Goal: Task Accomplishment & Management: Use online tool/utility

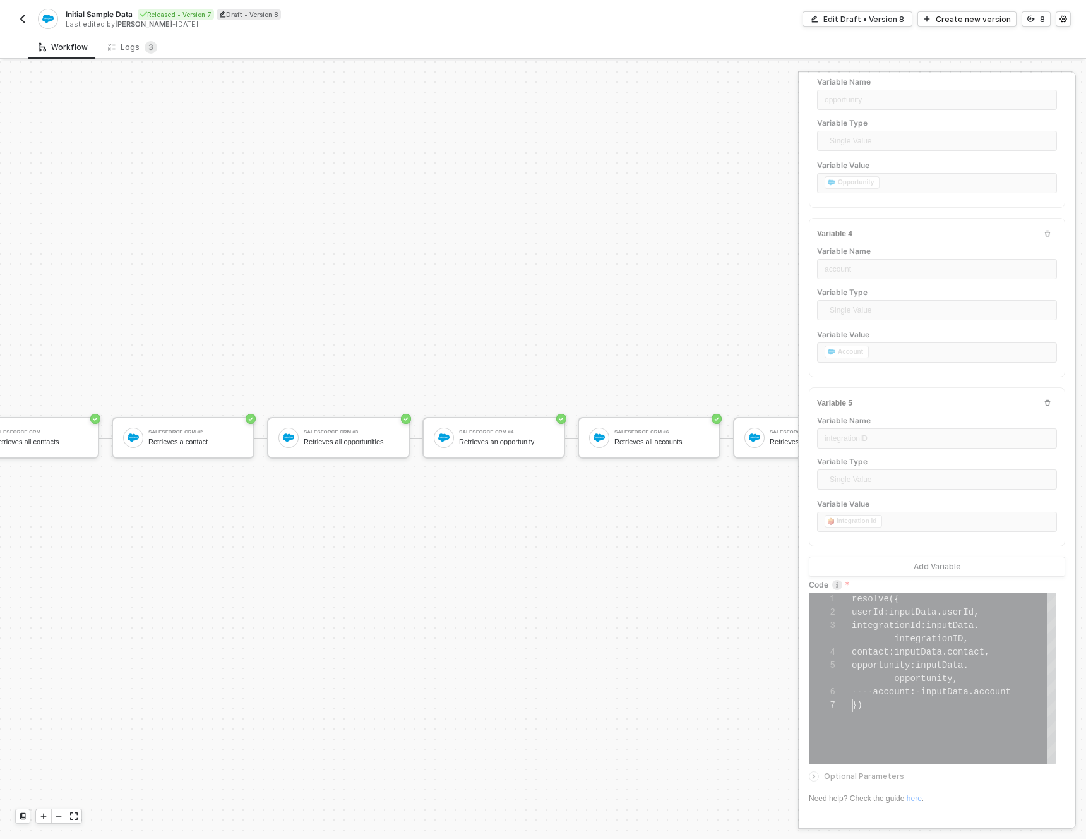
scroll to position [33, 0]
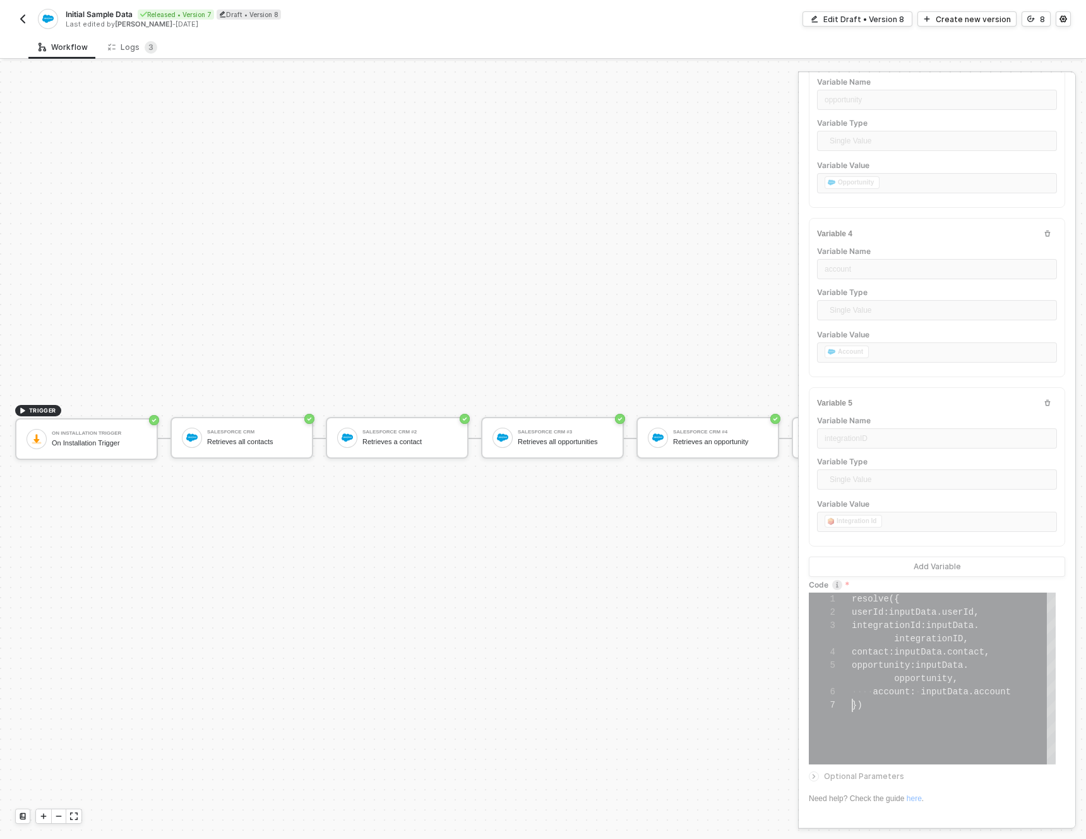
click at [25, 27] on div "Initial Sample Data Released • Version 7 Draft • Version 8 Last edited by [PERS…" at bounding box center [279, 19] width 528 height 20
click at [21, 15] on img "button" at bounding box center [23, 19] width 10 height 10
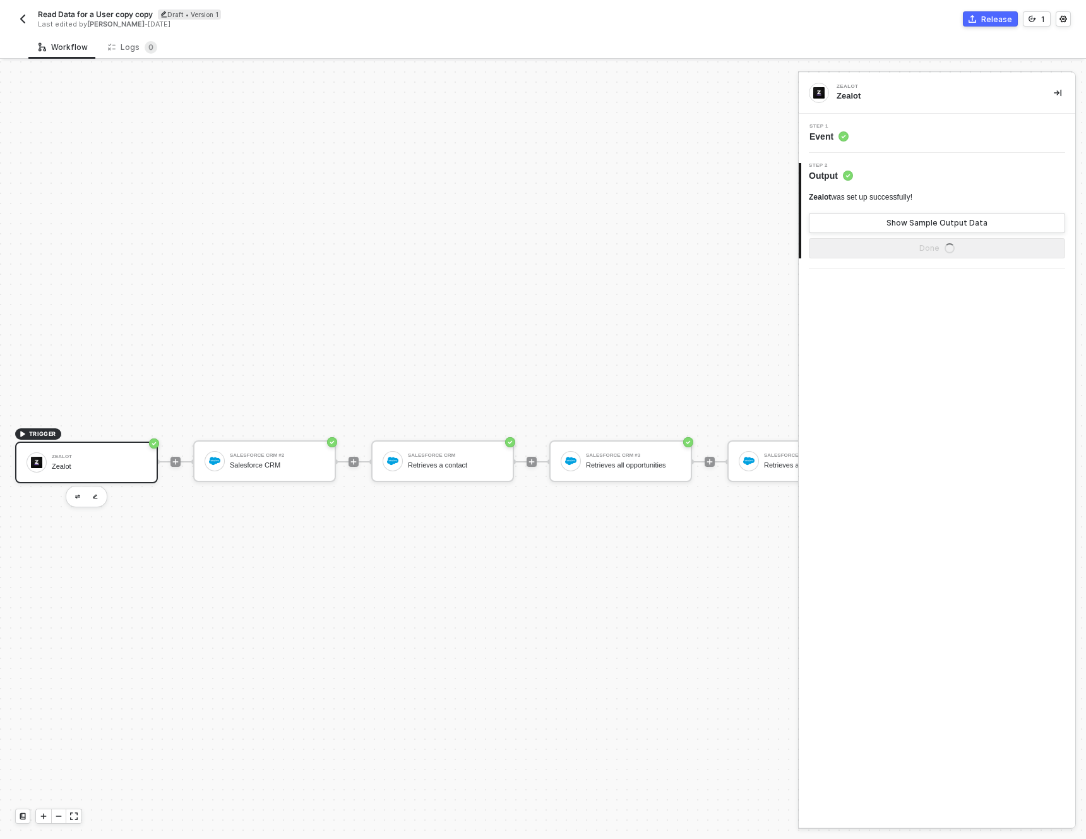
scroll to position [33, 0]
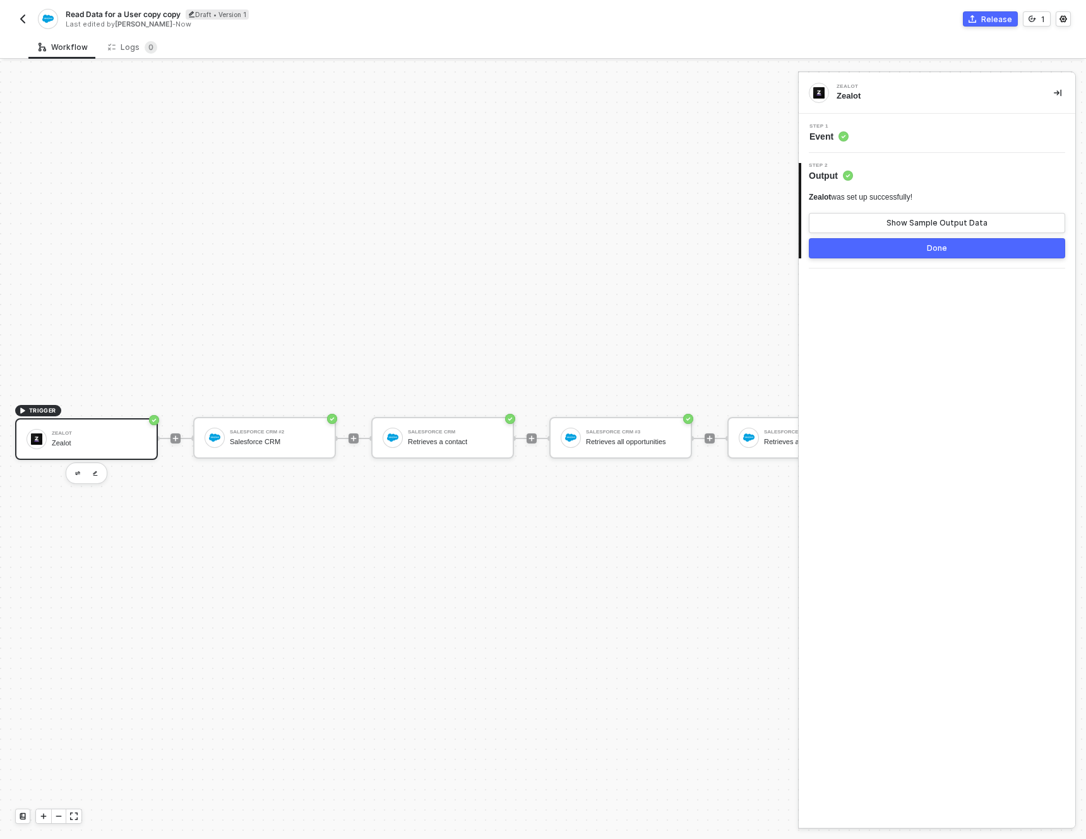
click at [930, 126] on div "Step 1 Event" at bounding box center [938, 133] width 273 height 19
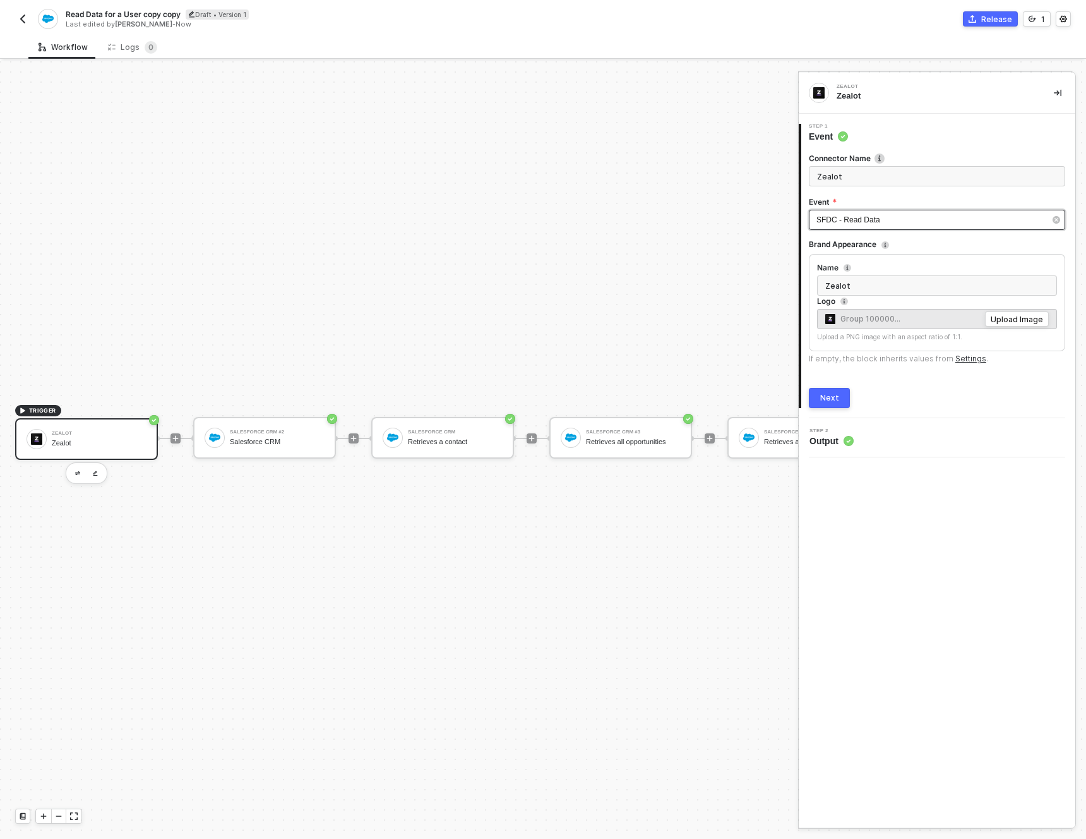
click at [925, 217] on div "SFDC - Read Data" at bounding box center [931, 220] width 229 height 12
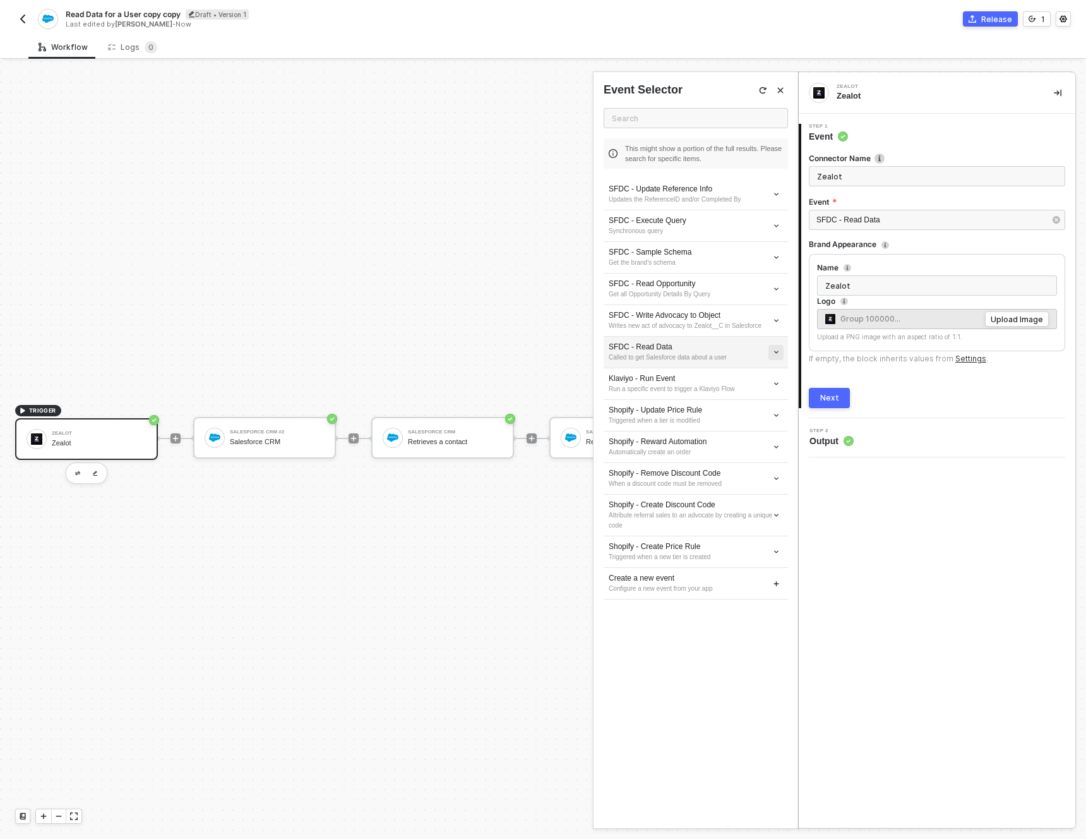
click at [774, 198] on icon "icon-arrow-down-small" at bounding box center [776, 194] width 7 height 7
click at [750, 378] on span "Edit" at bounding box center [731, 375] width 83 height 11
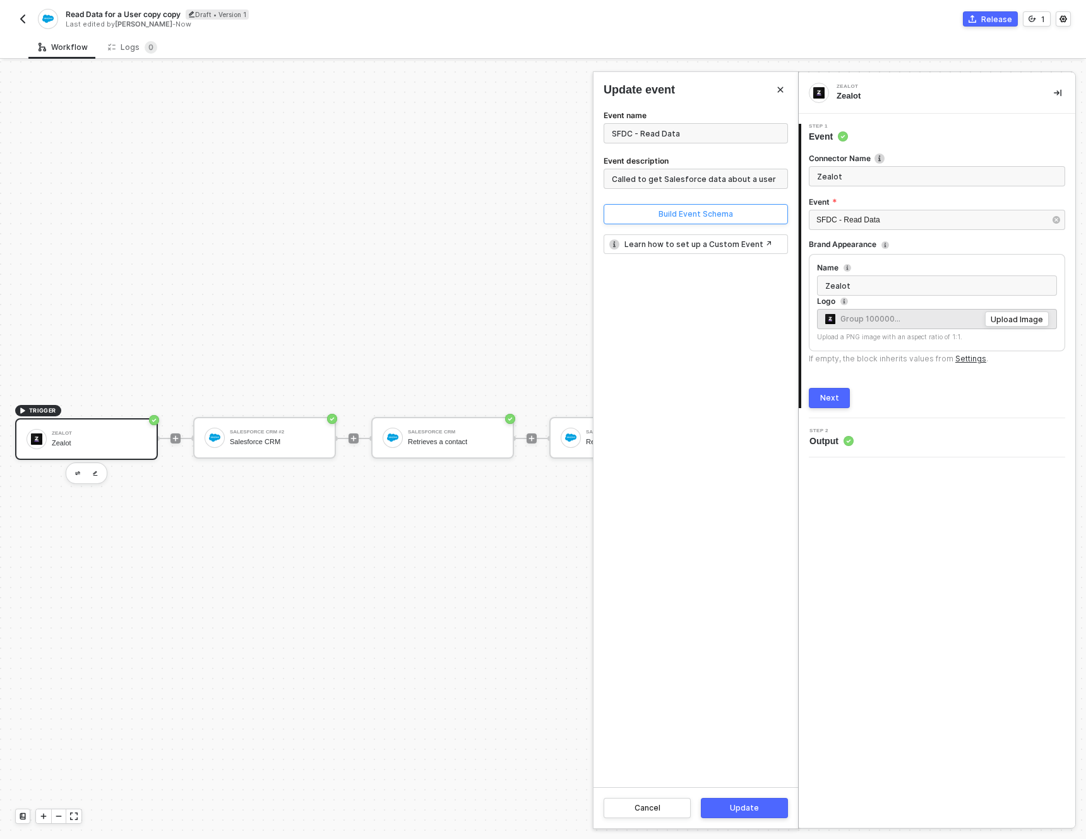
click at [636, 211] on button "Build Event Schema" at bounding box center [696, 214] width 184 height 20
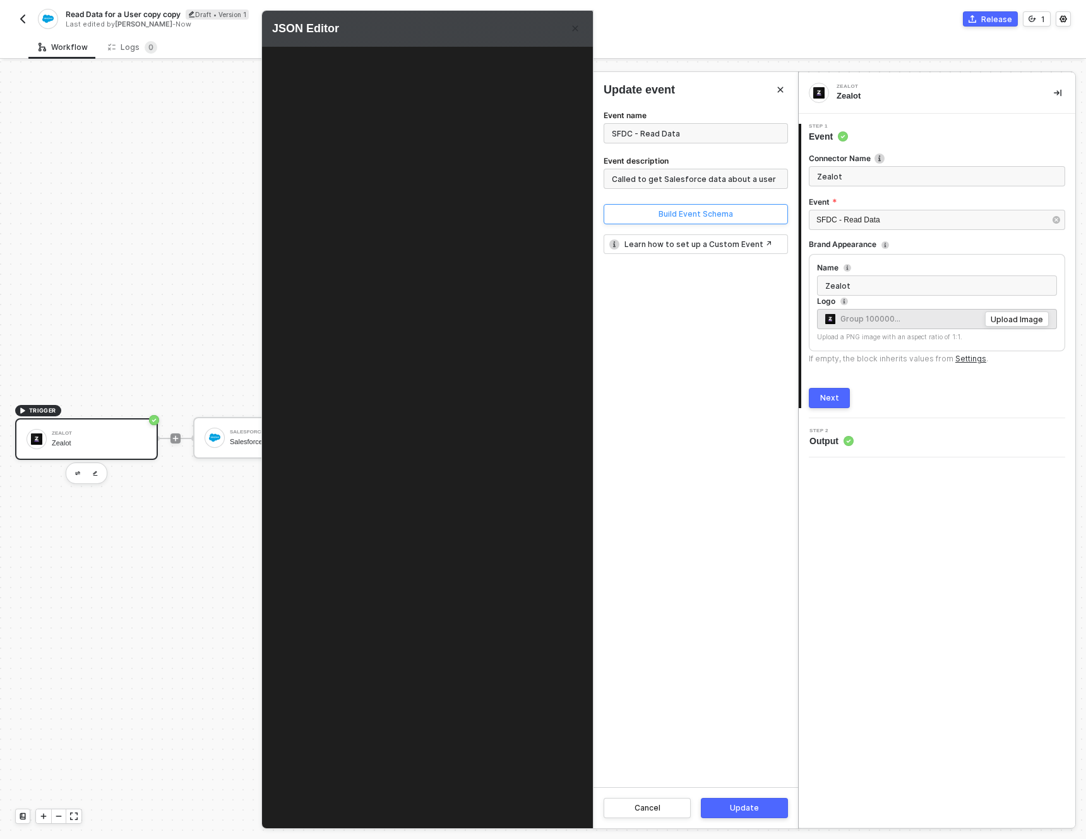
type textarea "{ "brandID": "7", "userEmail": "brandon@joinzealot.com" }"
drag, startPoint x: 482, startPoint y: 289, endPoint x: 55, endPoint y: 34, distance: 497.0
click at [111, 236] on div at bounding box center [543, 419] width 1086 height 839
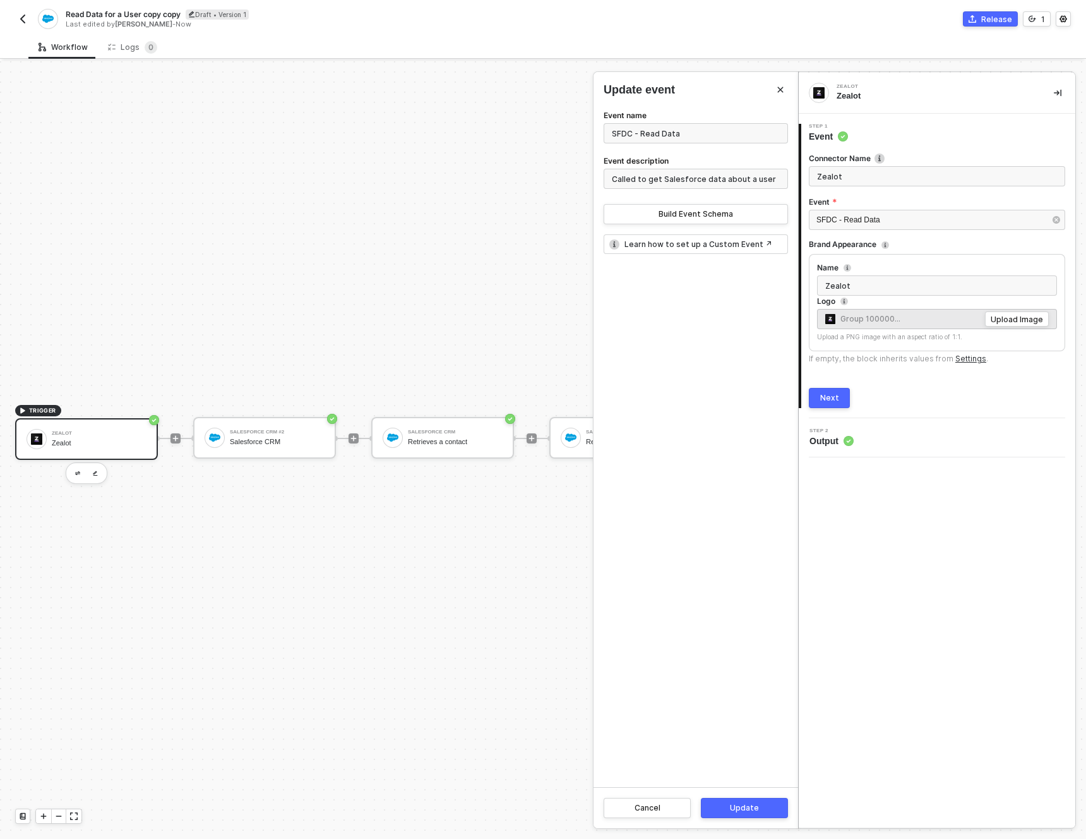
click at [337, 466] on div at bounding box center [543, 449] width 1086 height 777
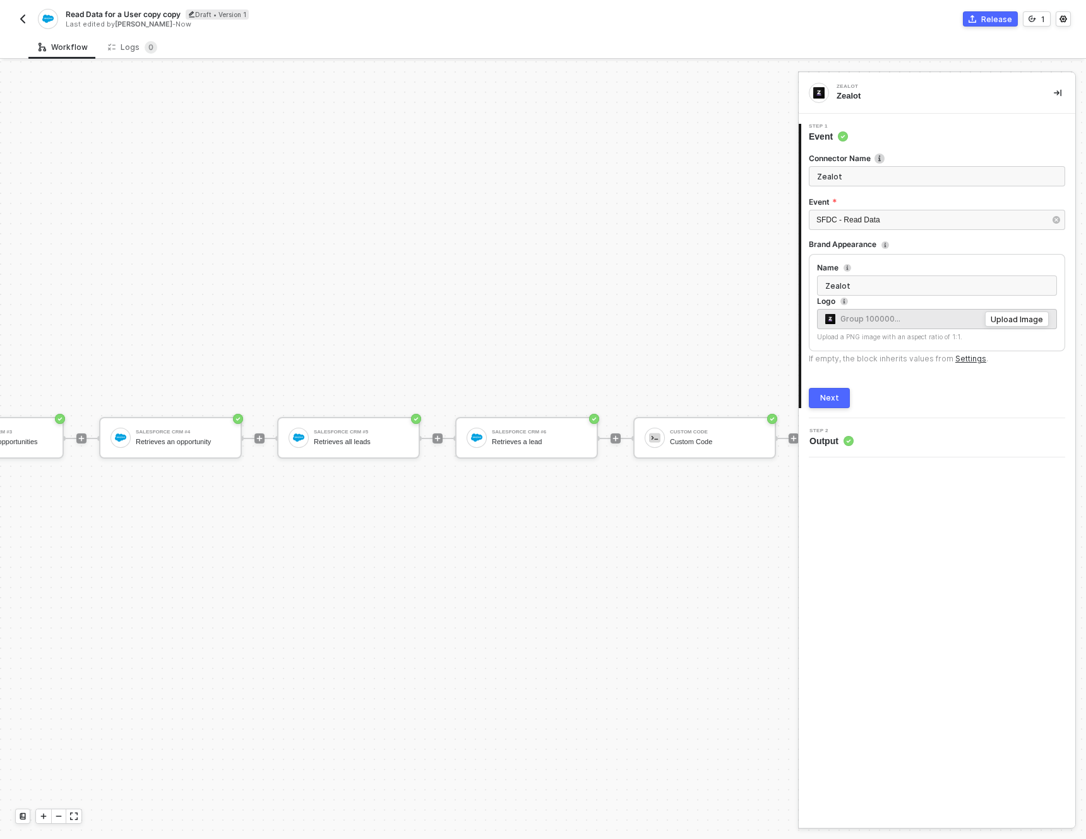
scroll to position [33, 895]
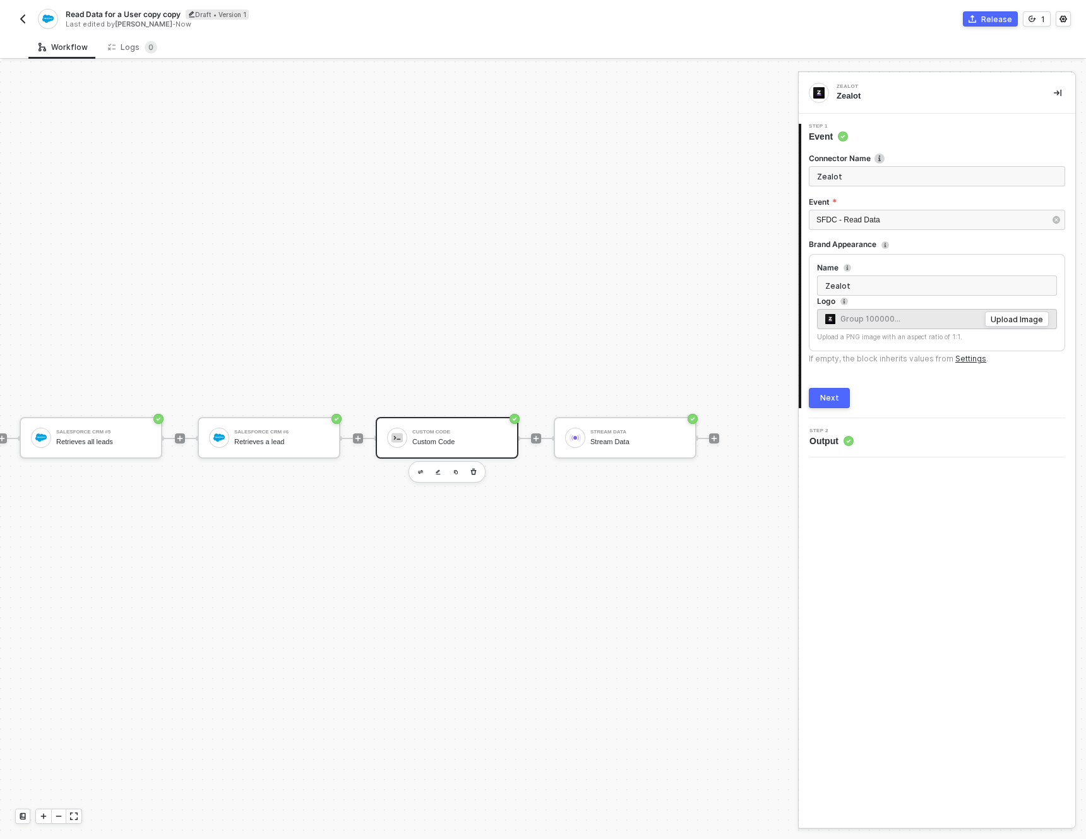
click at [438, 426] on div "Custom Code Custom Code" at bounding box center [459, 438] width 95 height 24
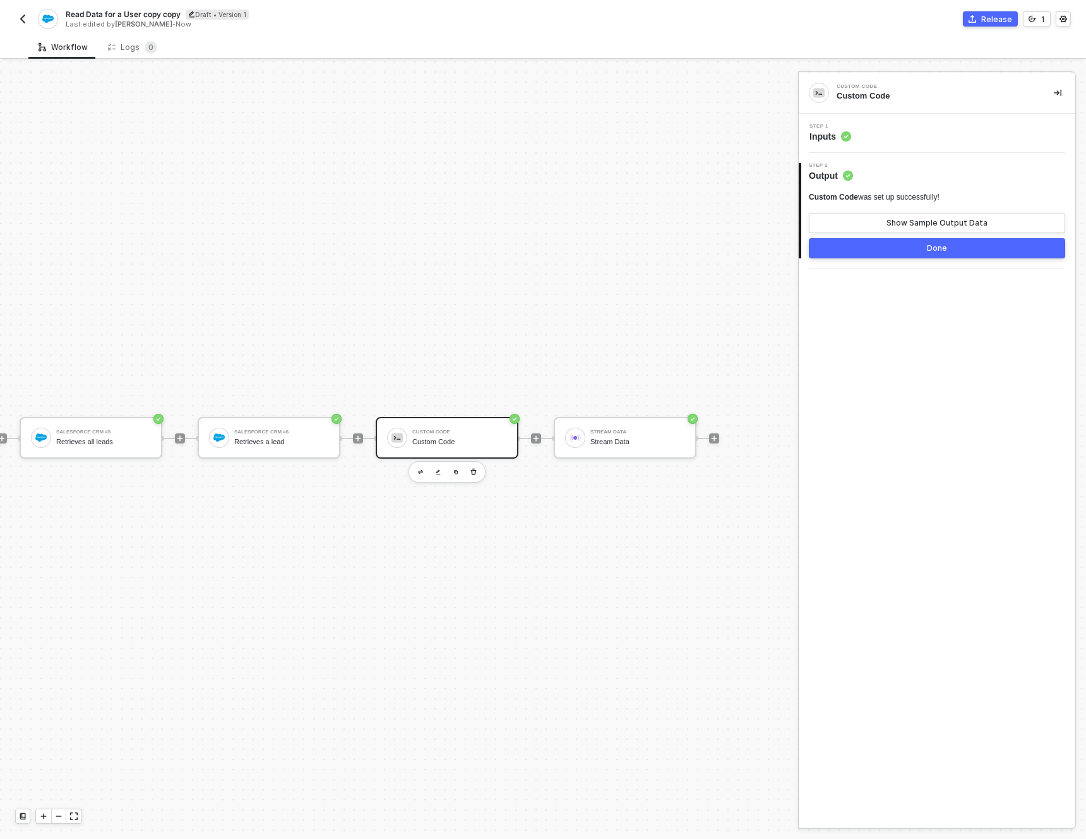
click at [843, 135] on circle at bounding box center [846, 136] width 10 height 10
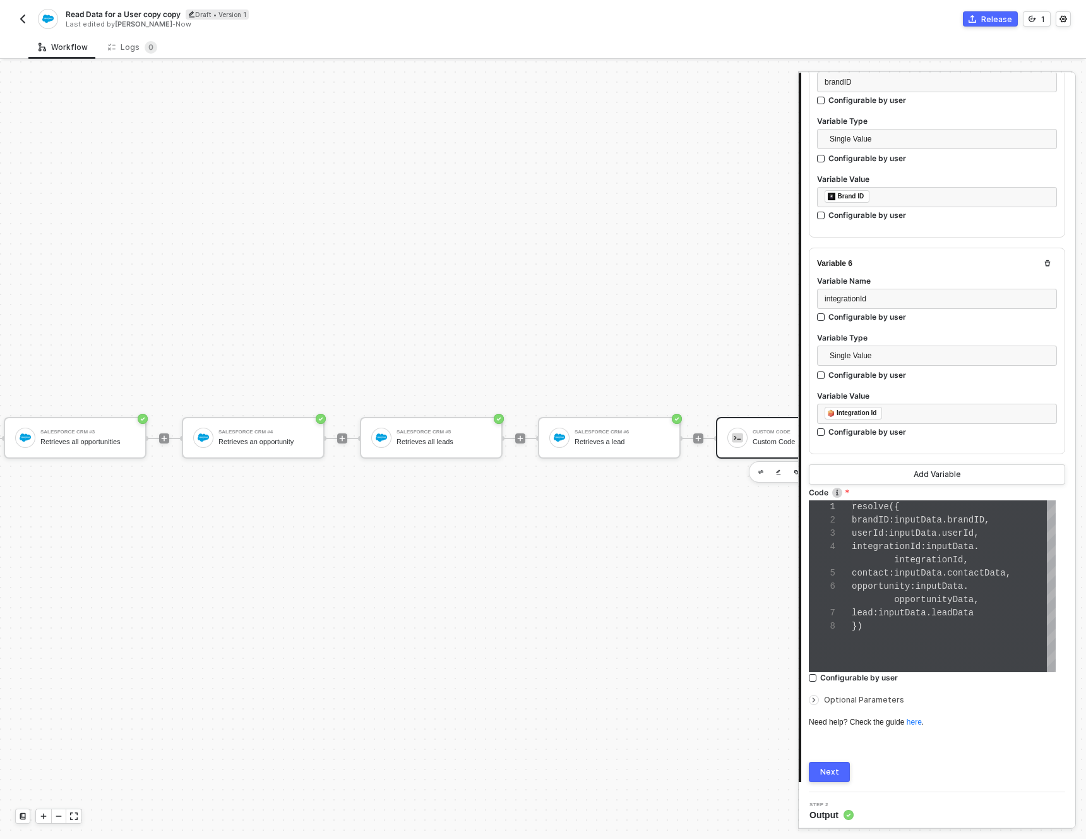
scroll to position [33, 0]
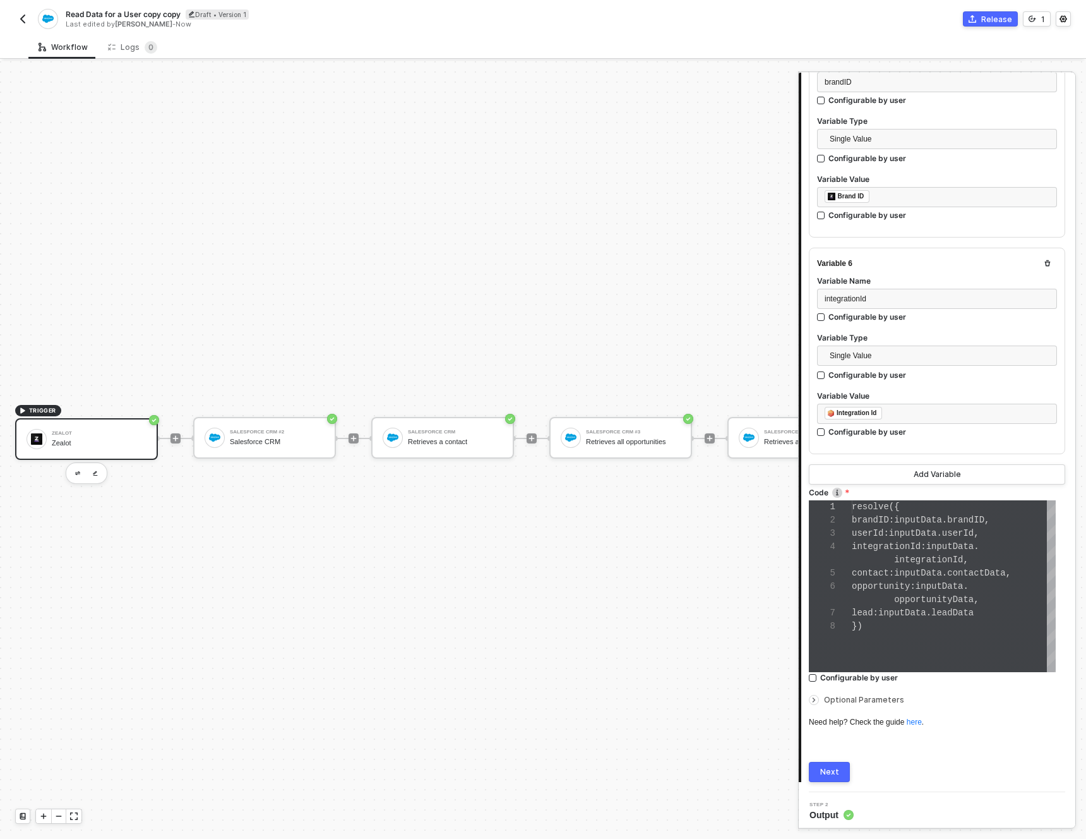
click at [111, 427] on div "Zealot Zealot" at bounding box center [99, 439] width 95 height 24
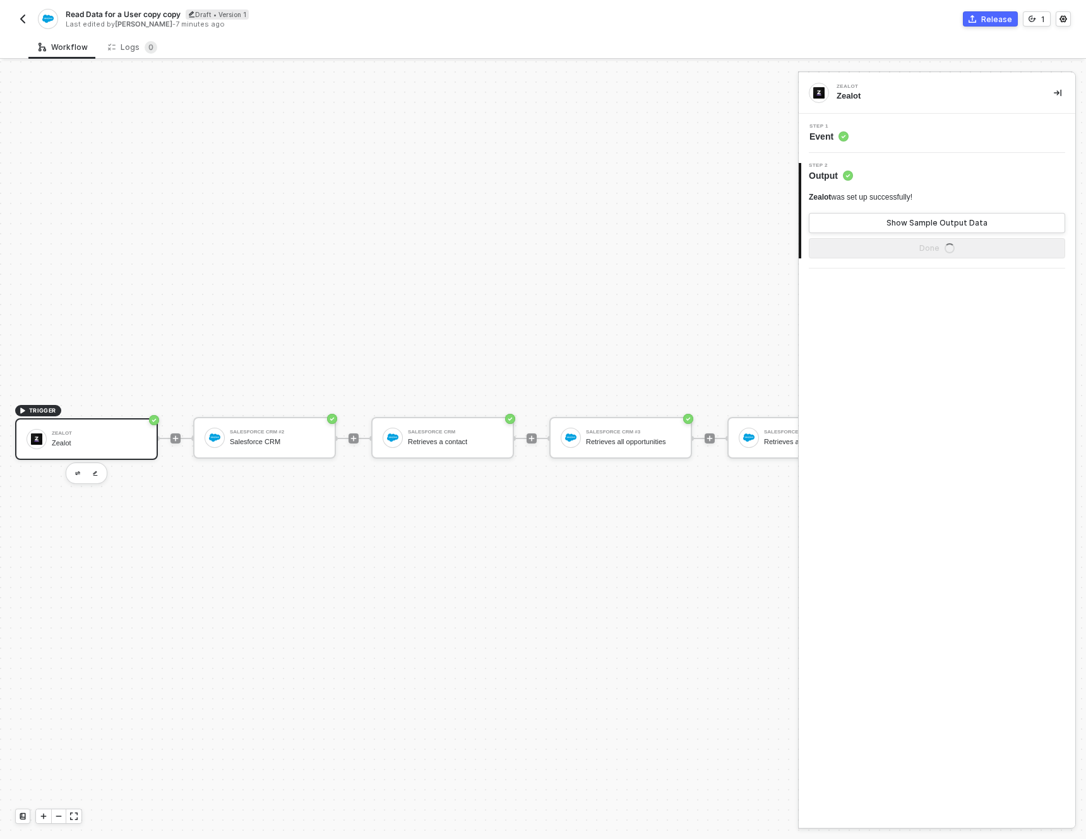
click at [935, 140] on div "Step 1 Event" at bounding box center [938, 133] width 273 height 19
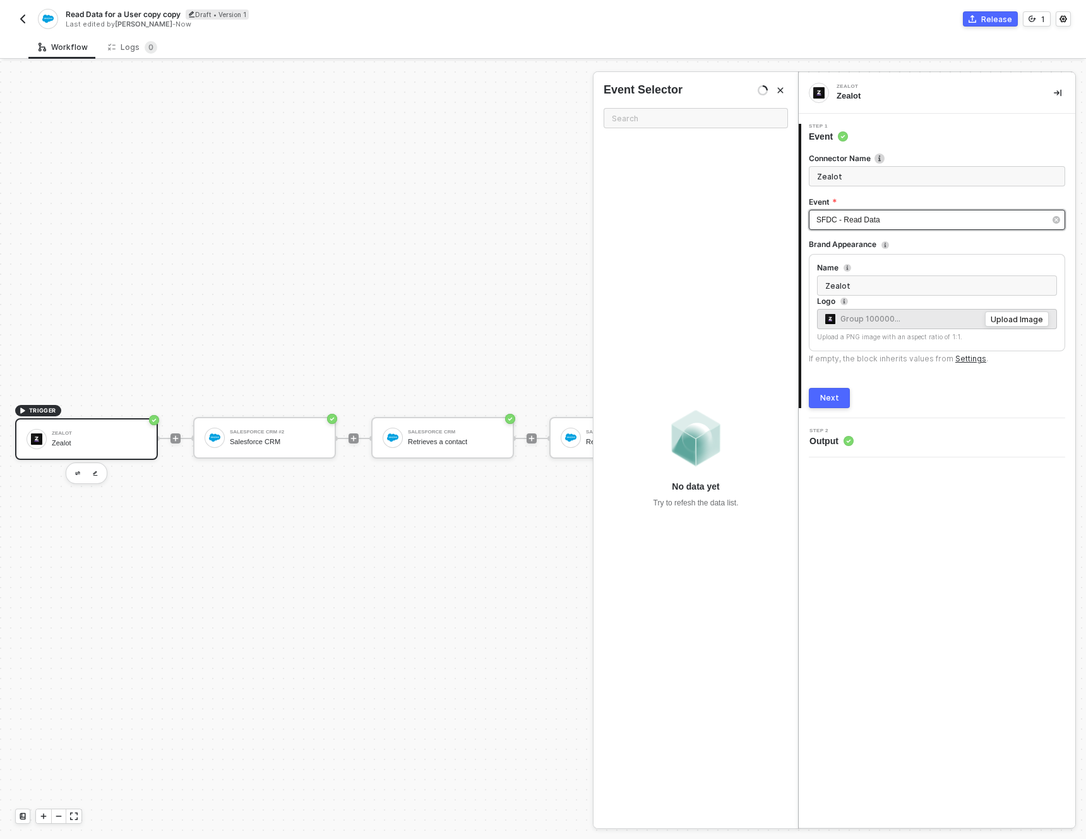
click at [905, 227] on div "SFDC - Read Data" at bounding box center [937, 220] width 256 height 20
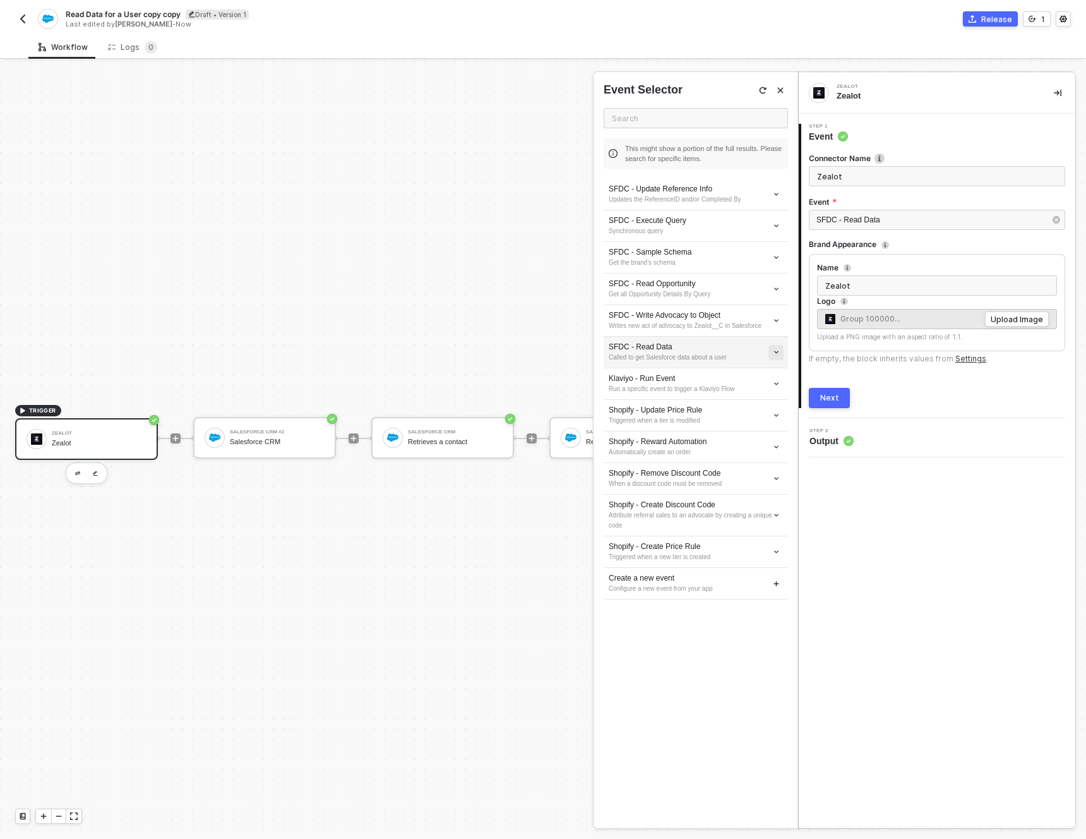
click at [775, 195] on icon "icon-arrow-down-small" at bounding box center [776, 194] width 4 height 2
click at [748, 379] on span "Edit" at bounding box center [731, 375] width 83 height 11
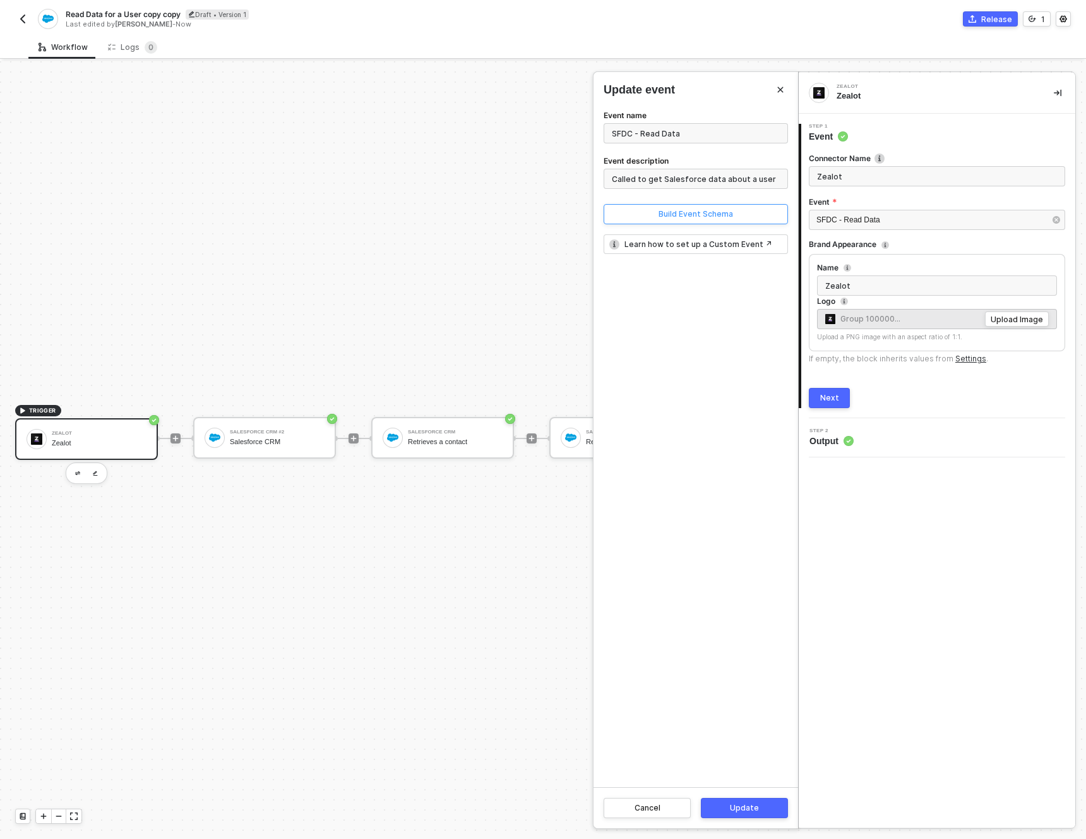
click at [648, 222] on button "Build Event Schema" at bounding box center [696, 214] width 184 height 20
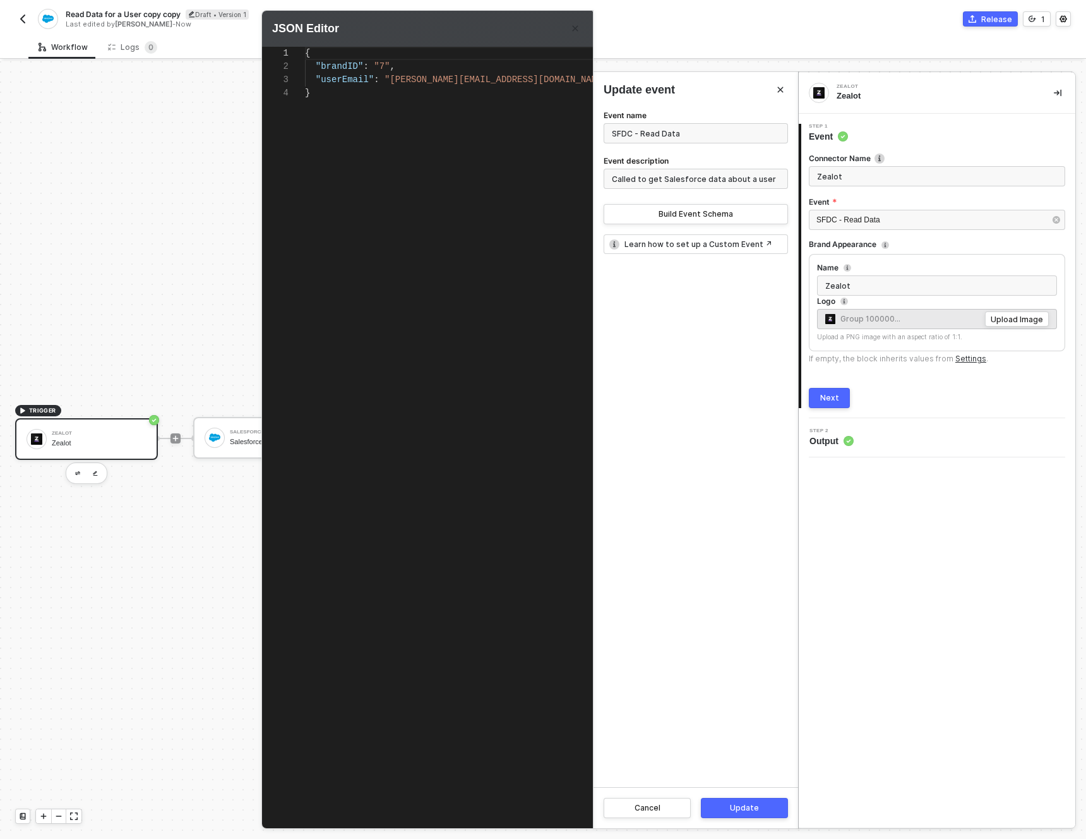
scroll to position [40, 5]
click at [341, 247] on div "{ "brandID" : "7" , "userEmail" : "brandon@joinzealot.com" }" at bounding box center [473, 417] width 336 height 741
click at [129, 152] on div at bounding box center [543, 419] width 1086 height 839
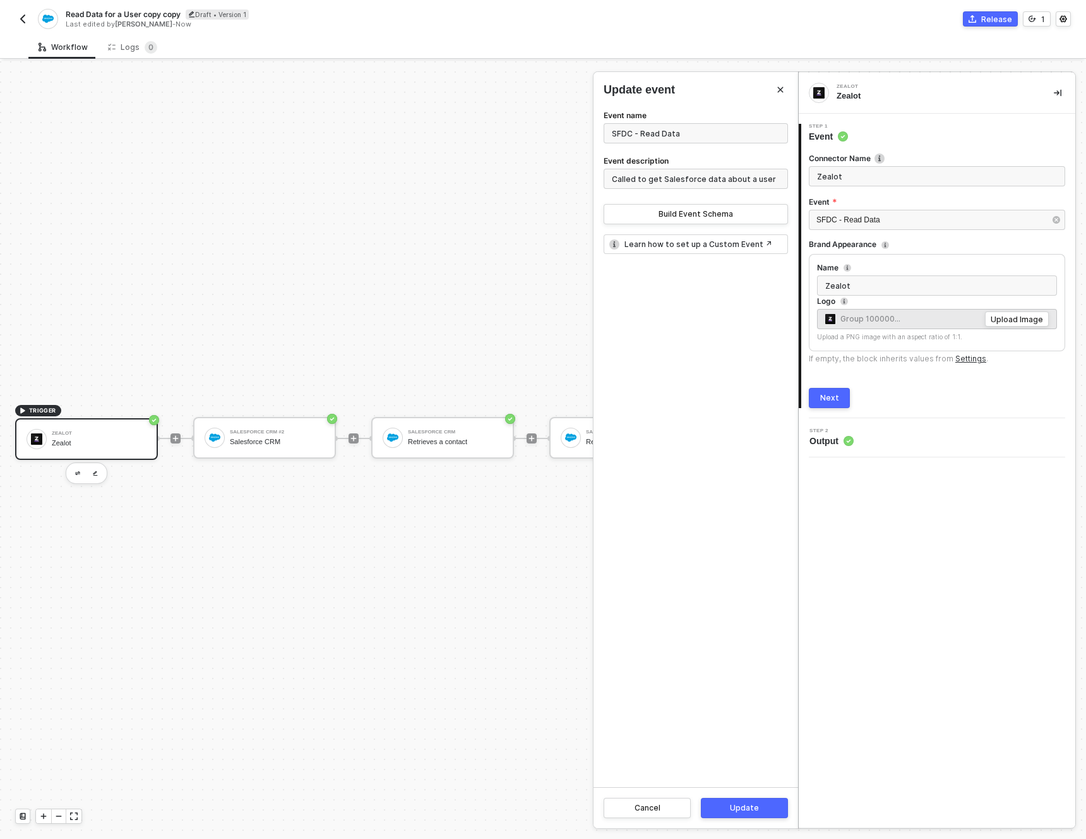
click at [246, 430] on div at bounding box center [543, 449] width 1086 height 777
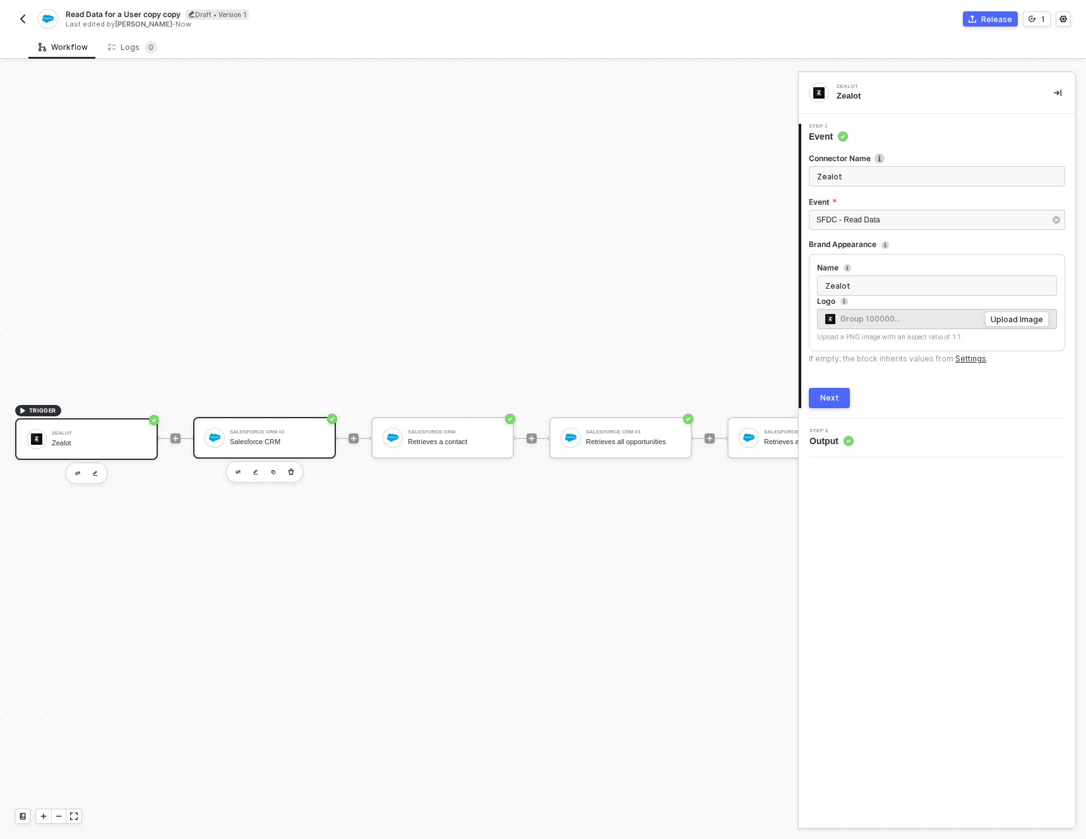
click at [249, 429] on div "Salesforce CRM #2" at bounding box center [277, 431] width 95 height 5
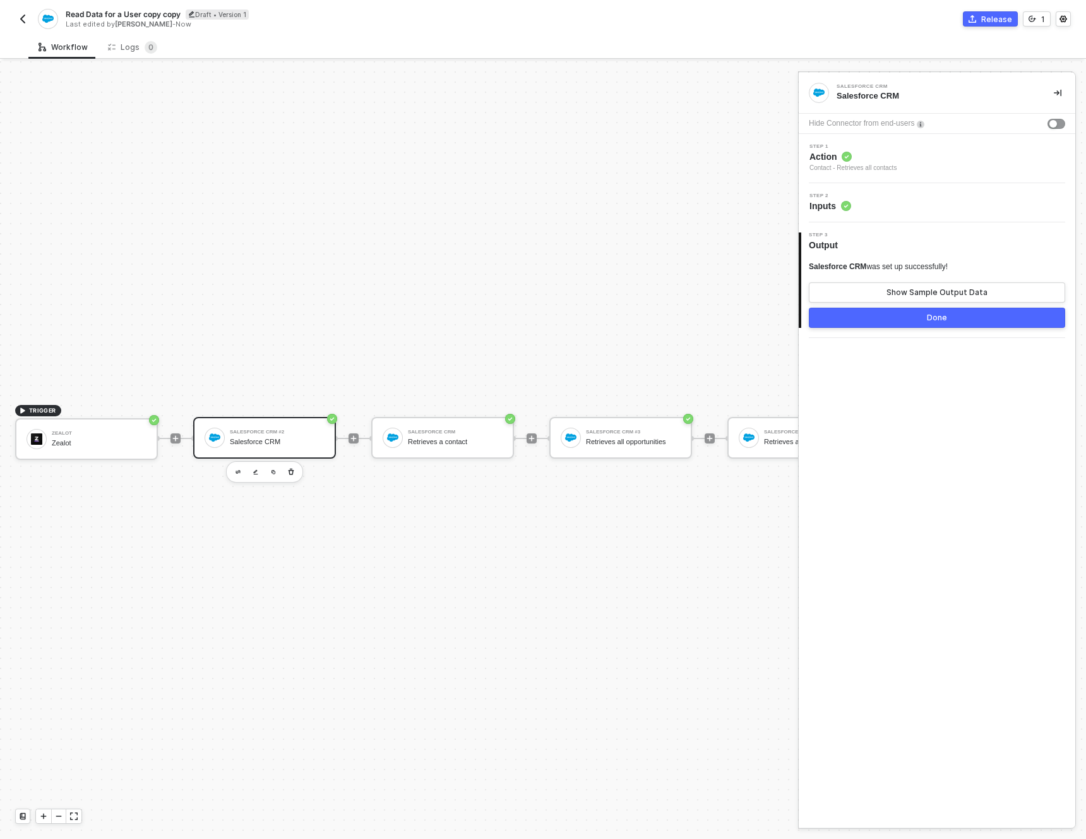
click at [905, 215] on div "Step 2 Inputs" at bounding box center [937, 202] width 277 height 39
click at [882, 201] on div "Step 2 Inputs" at bounding box center [938, 202] width 273 height 19
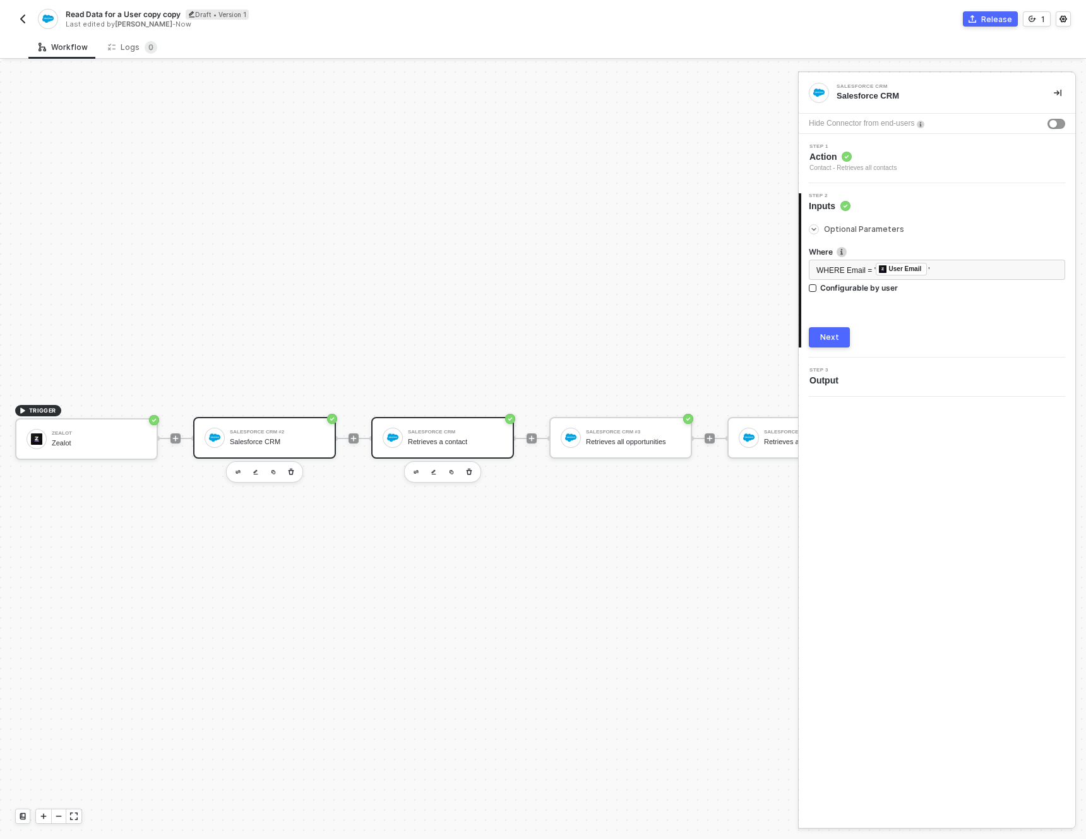
click at [489, 438] on div "Retrieves a contact" at bounding box center [455, 442] width 95 height 8
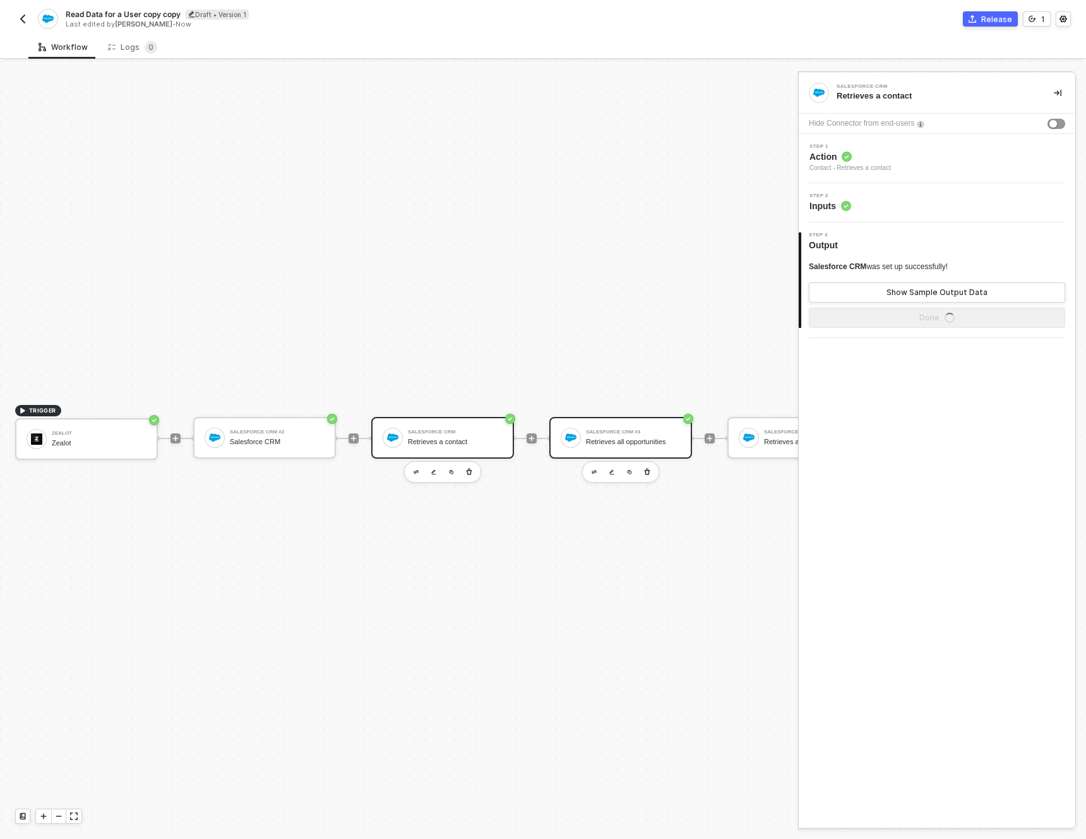
click at [580, 430] on div at bounding box center [571, 438] width 20 height 20
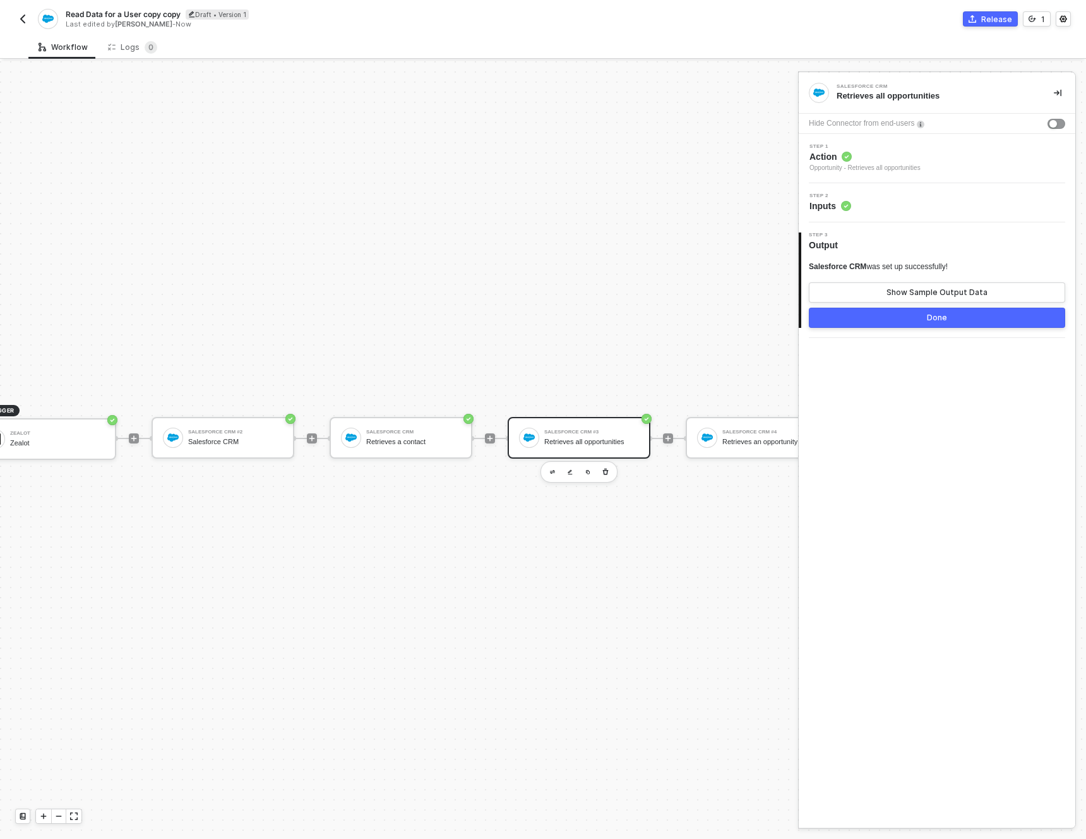
click at [905, 208] on div "Step 2 Inputs" at bounding box center [938, 202] width 273 height 19
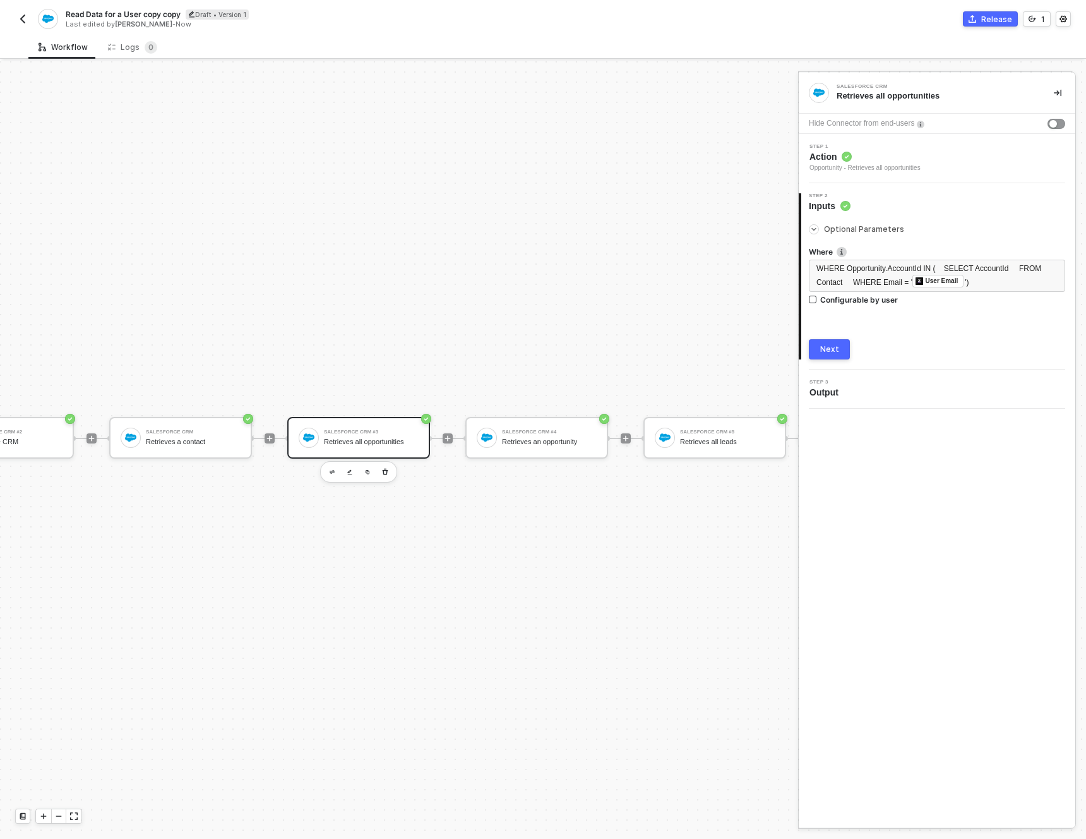
scroll to position [33, 263]
click at [198, 429] on div "Salesforce CRM" at bounding box center [192, 431] width 95 height 5
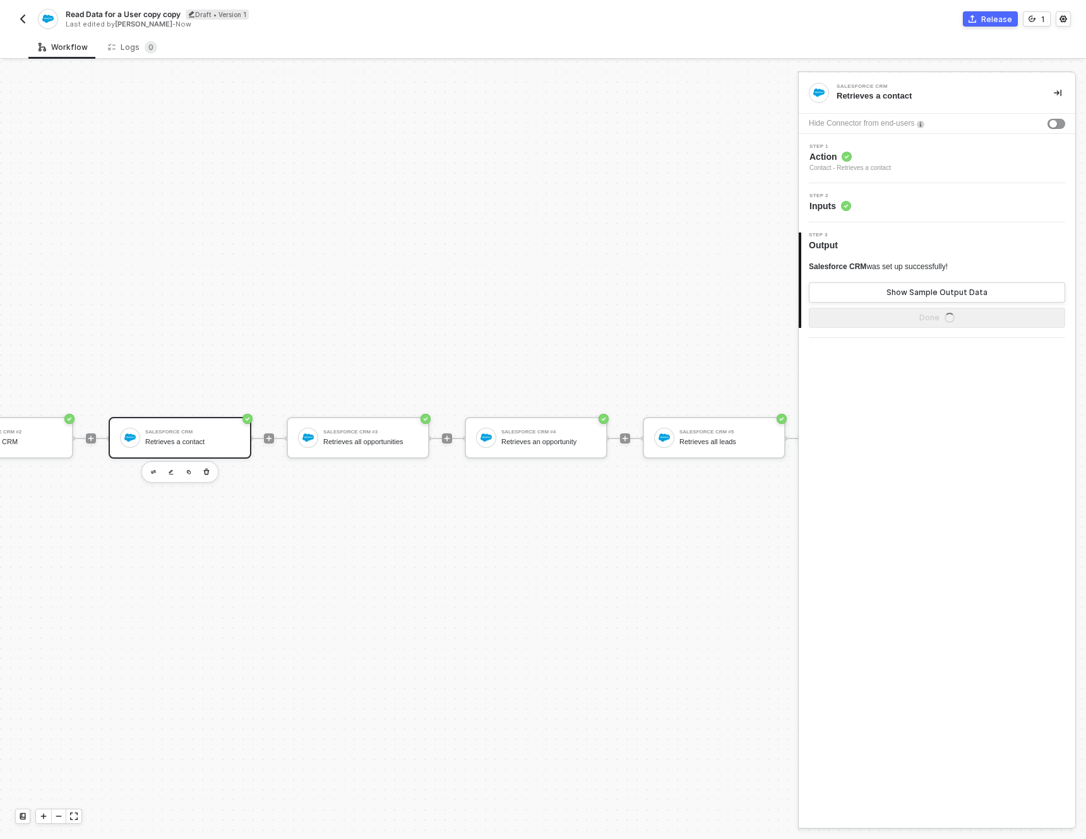
click at [901, 203] on div "Step 2 Inputs" at bounding box center [938, 202] width 273 height 19
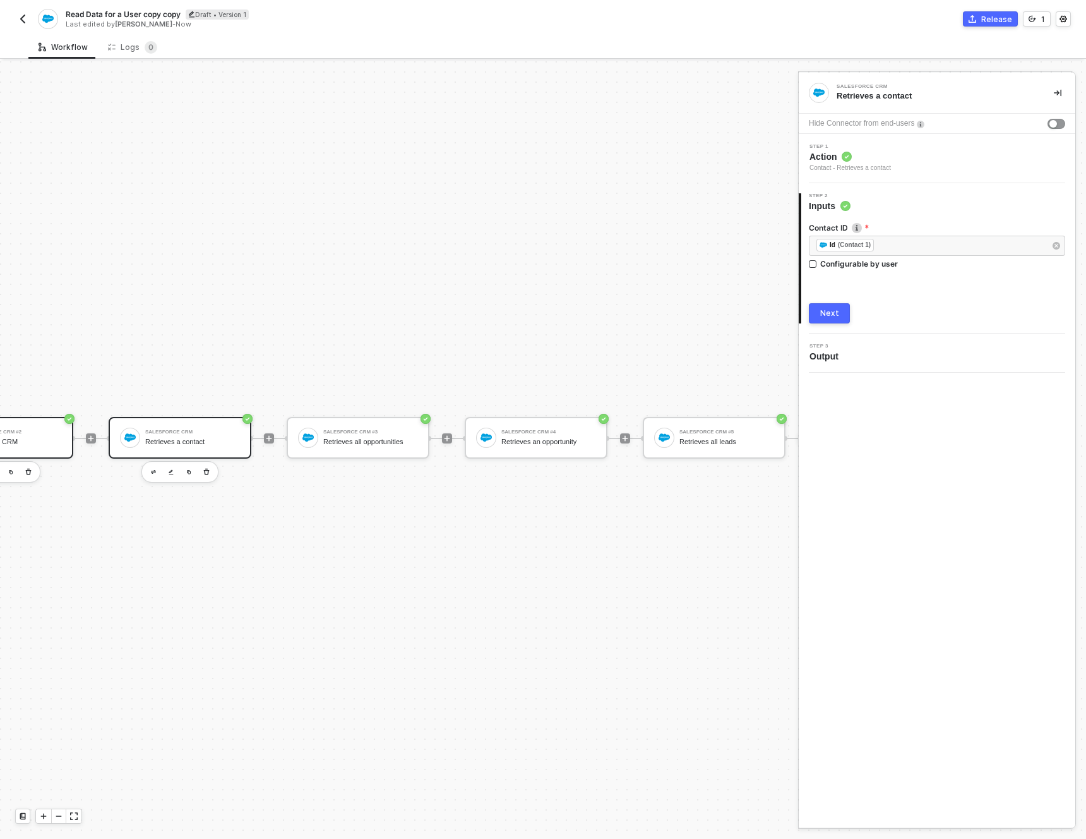
click at [34, 438] on div "Salesforce CRM" at bounding box center [14, 442] width 95 height 8
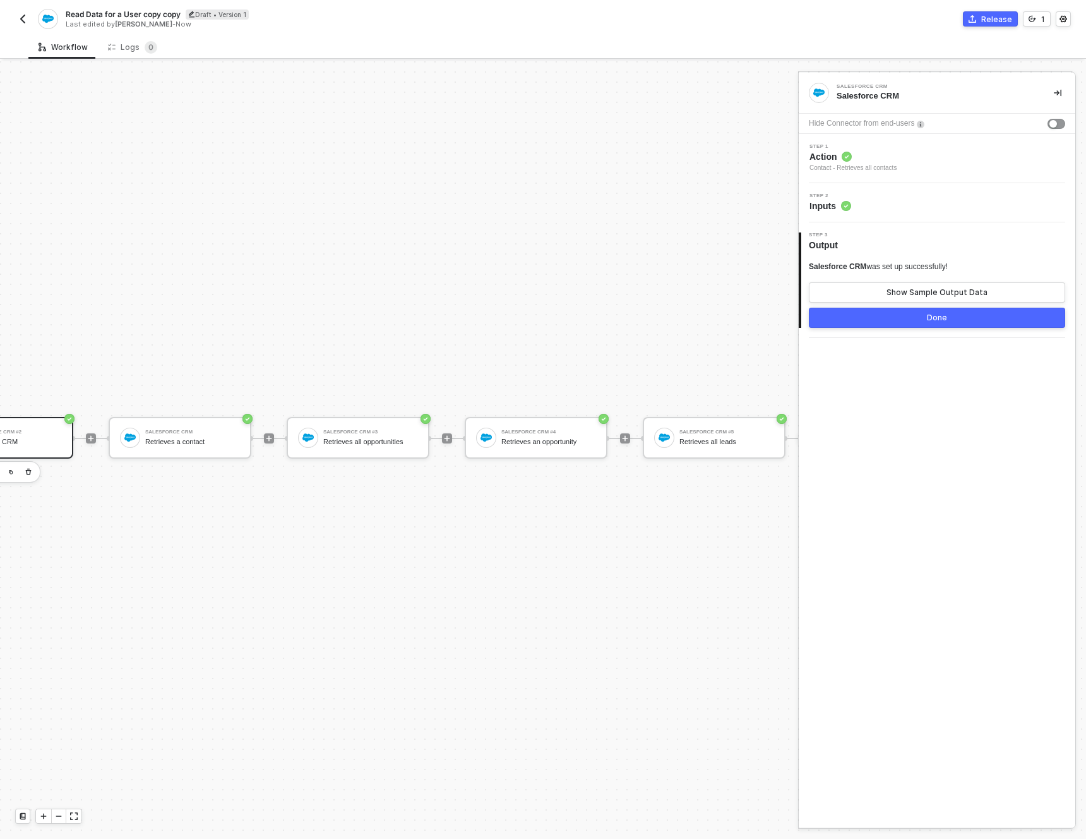
click at [930, 196] on div "Step 2 Inputs" at bounding box center [938, 202] width 273 height 19
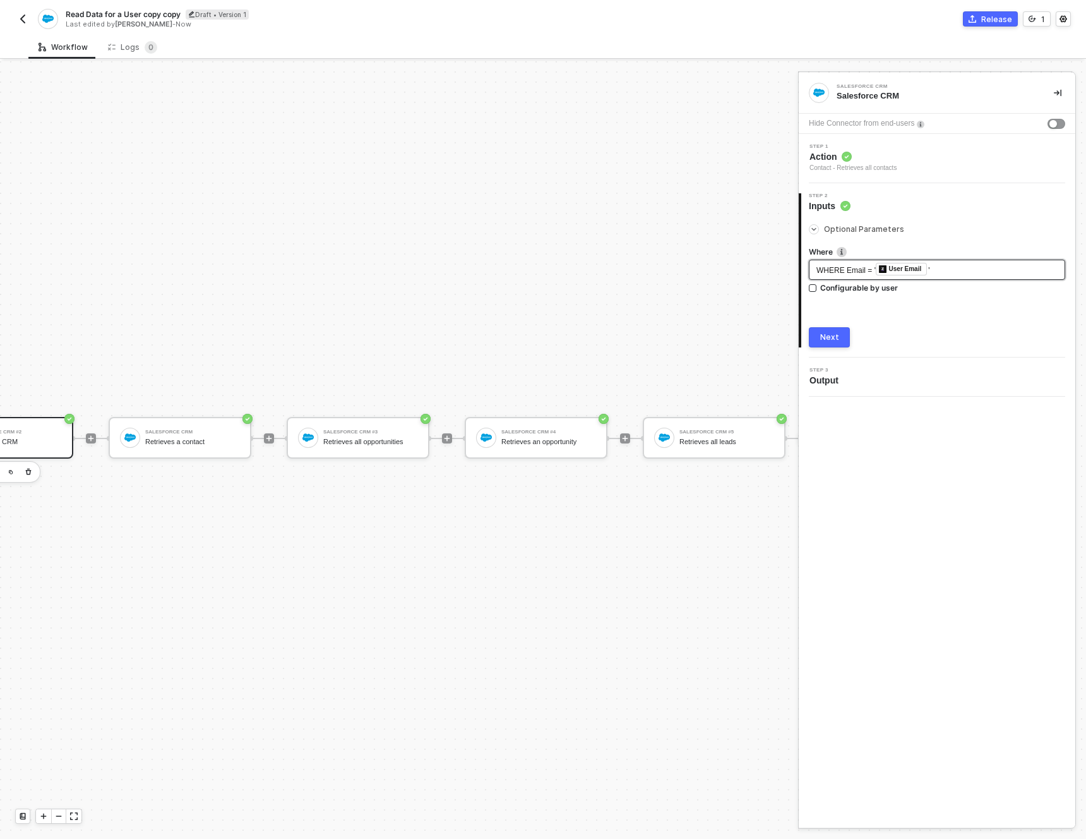
click at [948, 269] on div "WHERE Email = ' ﻿ User Email '" at bounding box center [937, 270] width 241 height 14
click at [398, 429] on div "Salesforce CRM #3" at bounding box center [370, 431] width 95 height 5
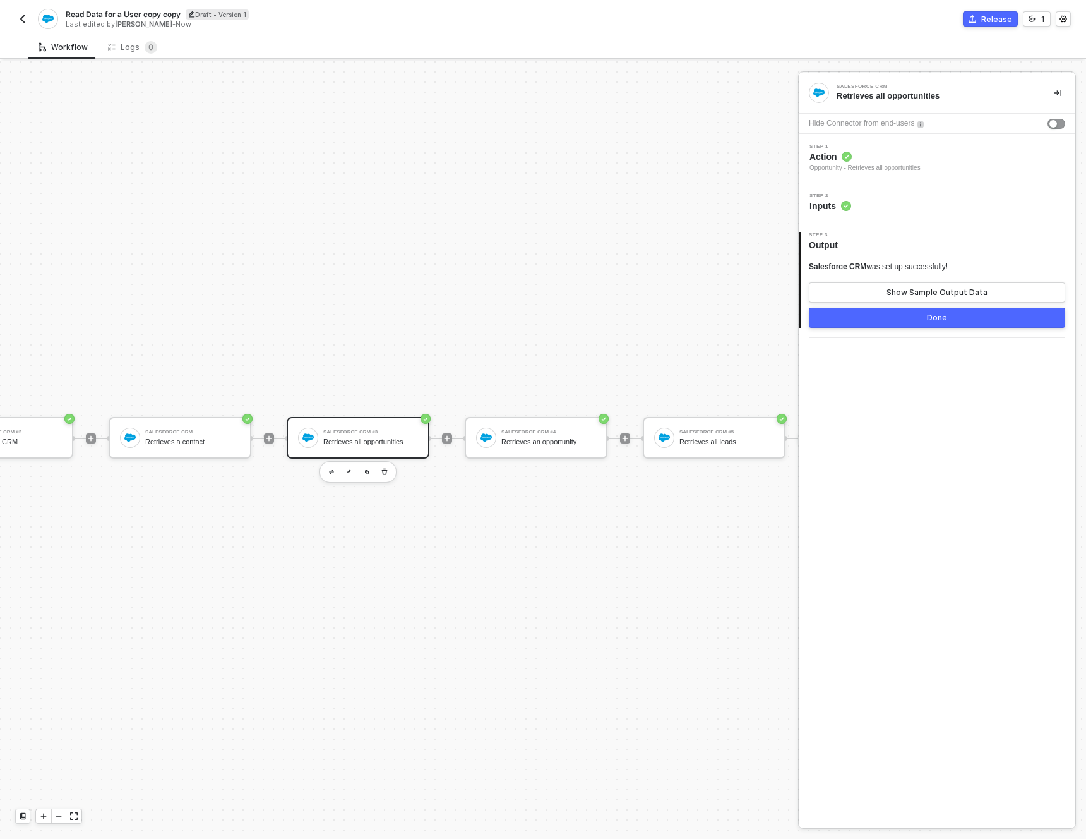
click at [865, 219] on div "Step 2 Inputs" at bounding box center [937, 202] width 277 height 39
click at [861, 209] on div "Step 2 Inputs" at bounding box center [938, 202] width 273 height 19
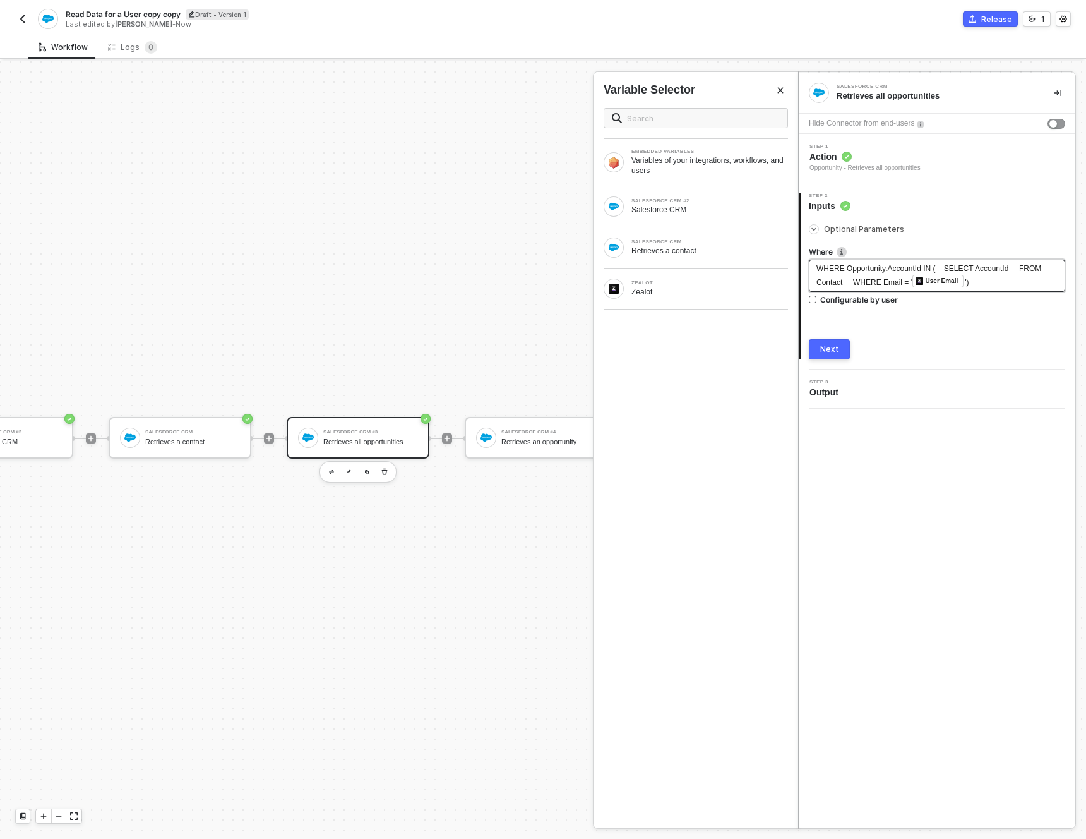
drag, startPoint x: 993, startPoint y: 281, endPoint x: 802, endPoint y: 266, distance: 191.3
click at [802, 266] on div "Optional Parameters Where WHERE Opportunity.AccountId IN ( SELECT AccountId FRO…" at bounding box center [938, 285] width 274 height 147
copy div "WHERE Opportunity.AccountId IN ( SELECT AccountId FROM Contact WHERE Email = ' …"
